Goal: Task Accomplishment & Management: Use online tool/utility

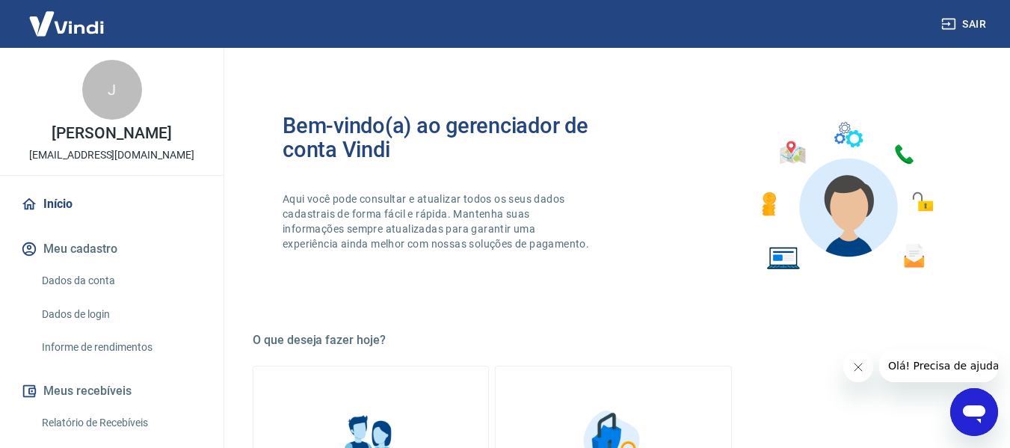
scroll to position [150, 0]
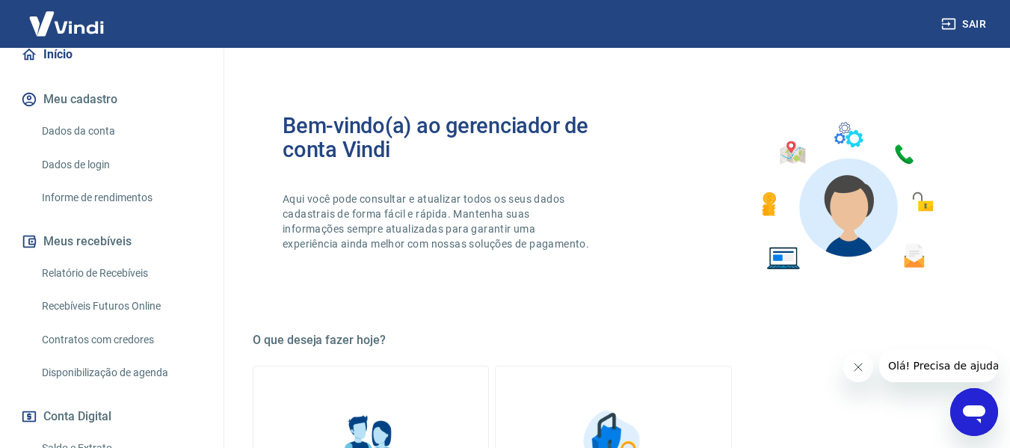
click at [125, 306] on link "Recebíveis Futuros Online" at bounding box center [121, 306] width 170 height 31
